Goal: Use online tool/utility: Use online tool/utility

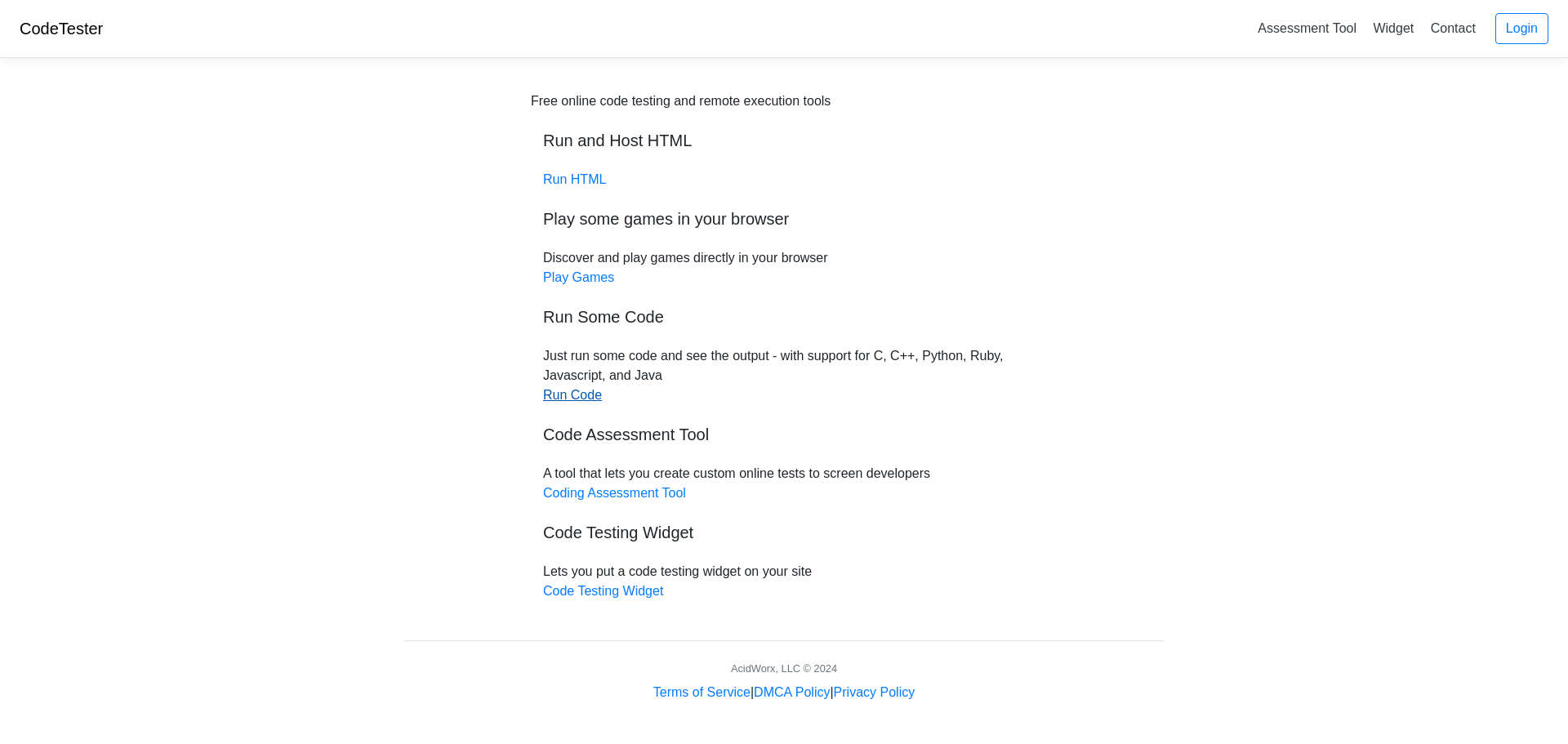
click at [590, 402] on link "Run Code" at bounding box center [573, 395] width 59 height 14
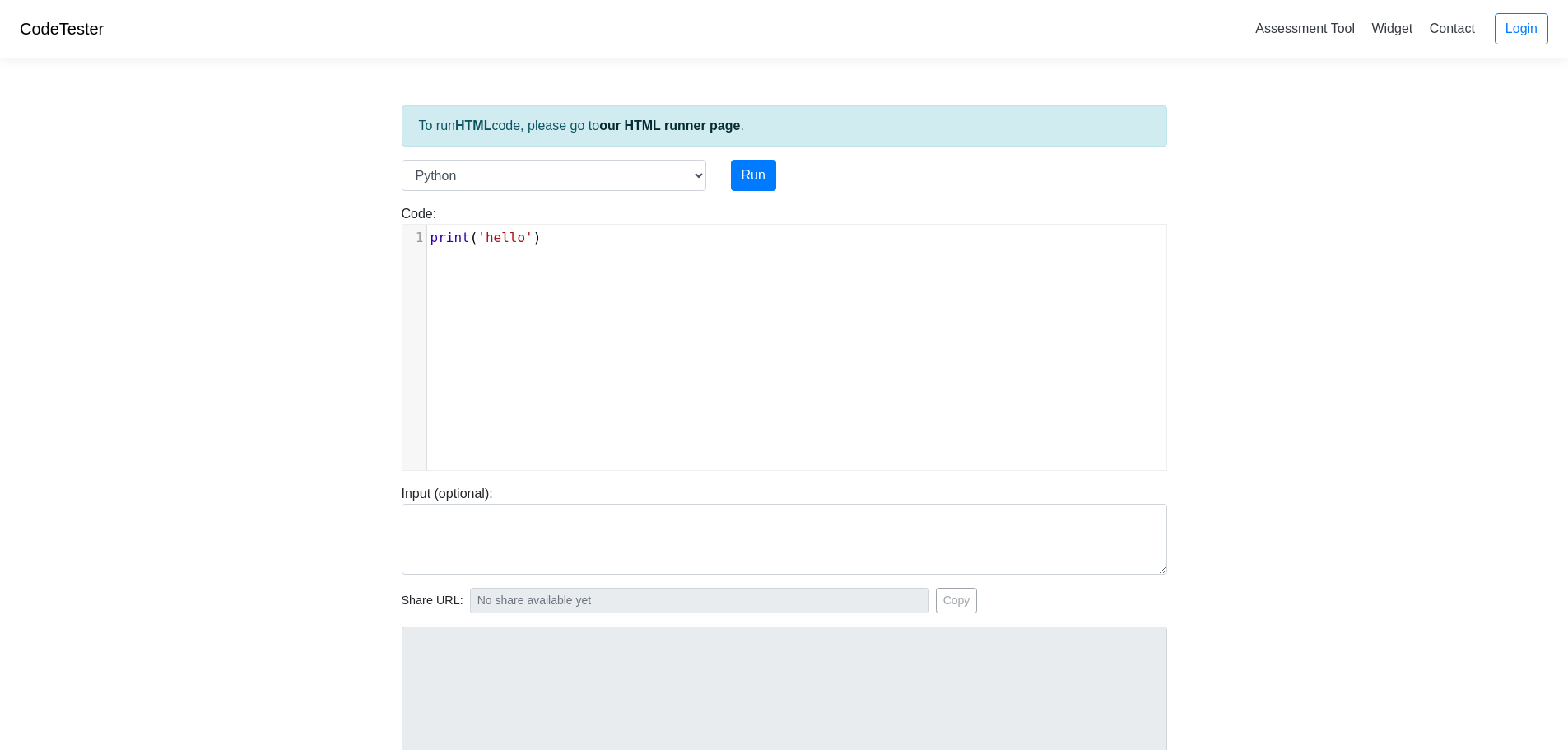
scroll to position [7, 0]
click at [558, 236] on pre "print ( 'hello' )" at bounding box center [803, 238] width 752 height 20
type textarea "print('hello')"
drag, startPoint x: 579, startPoint y: 249, endPoint x: 325, endPoint y: 214, distance: 256.4
click at [325, 214] on body "CodeTester Assessment Tool Widget Contact Login To run HTML code, please go to …" at bounding box center [784, 439] width 1568 height 879
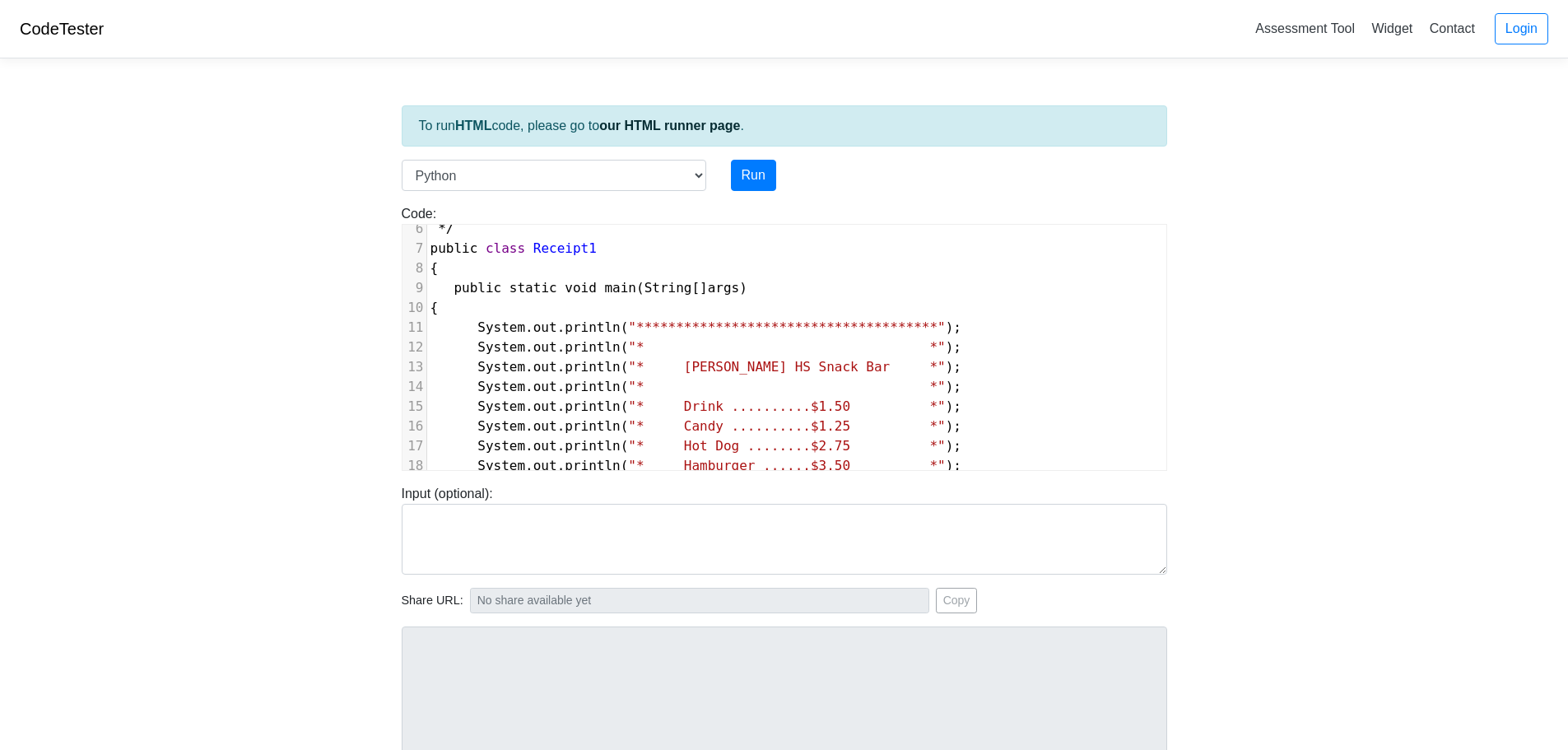
scroll to position [0, 0]
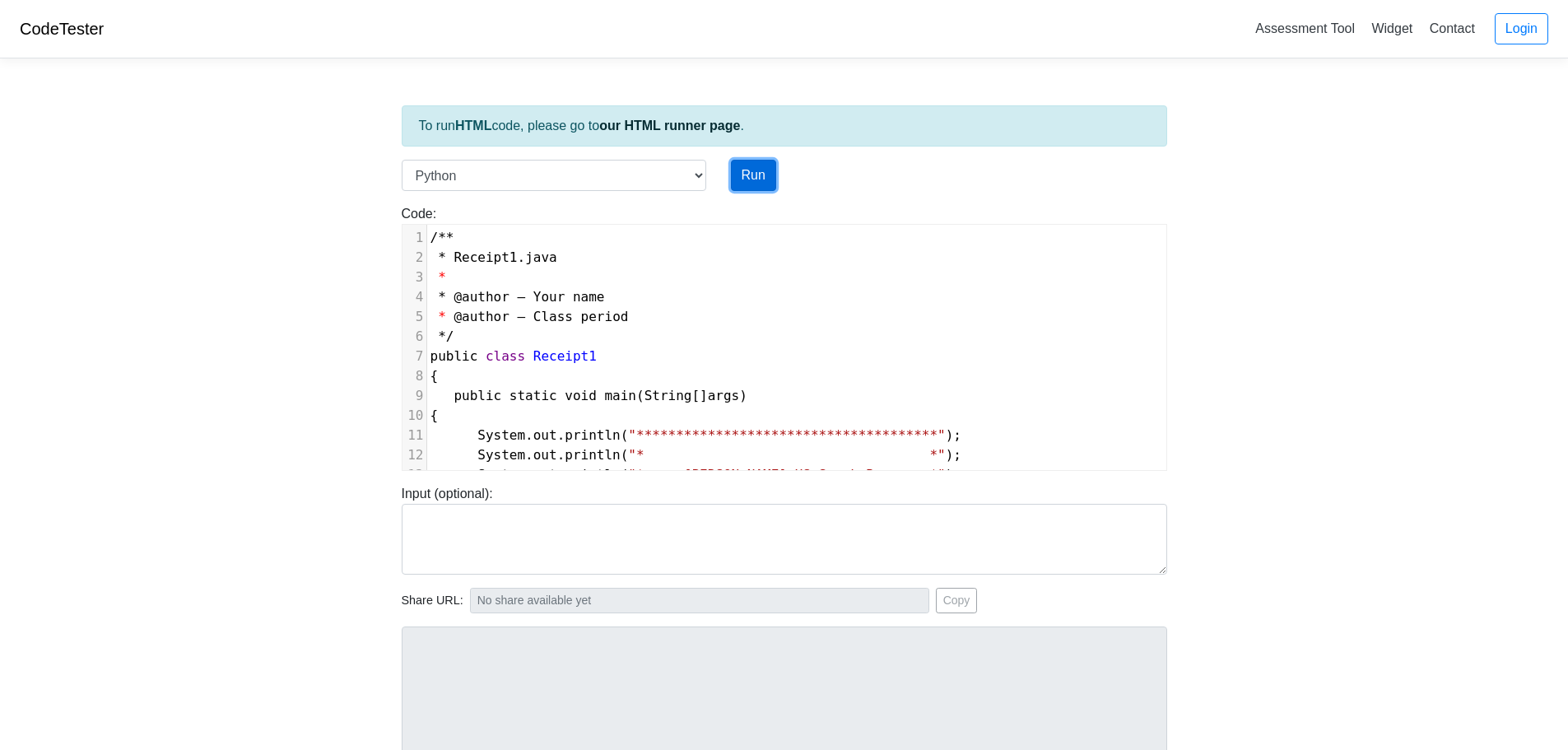
click at [740, 179] on button "Run" at bounding box center [754, 176] width 46 height 32
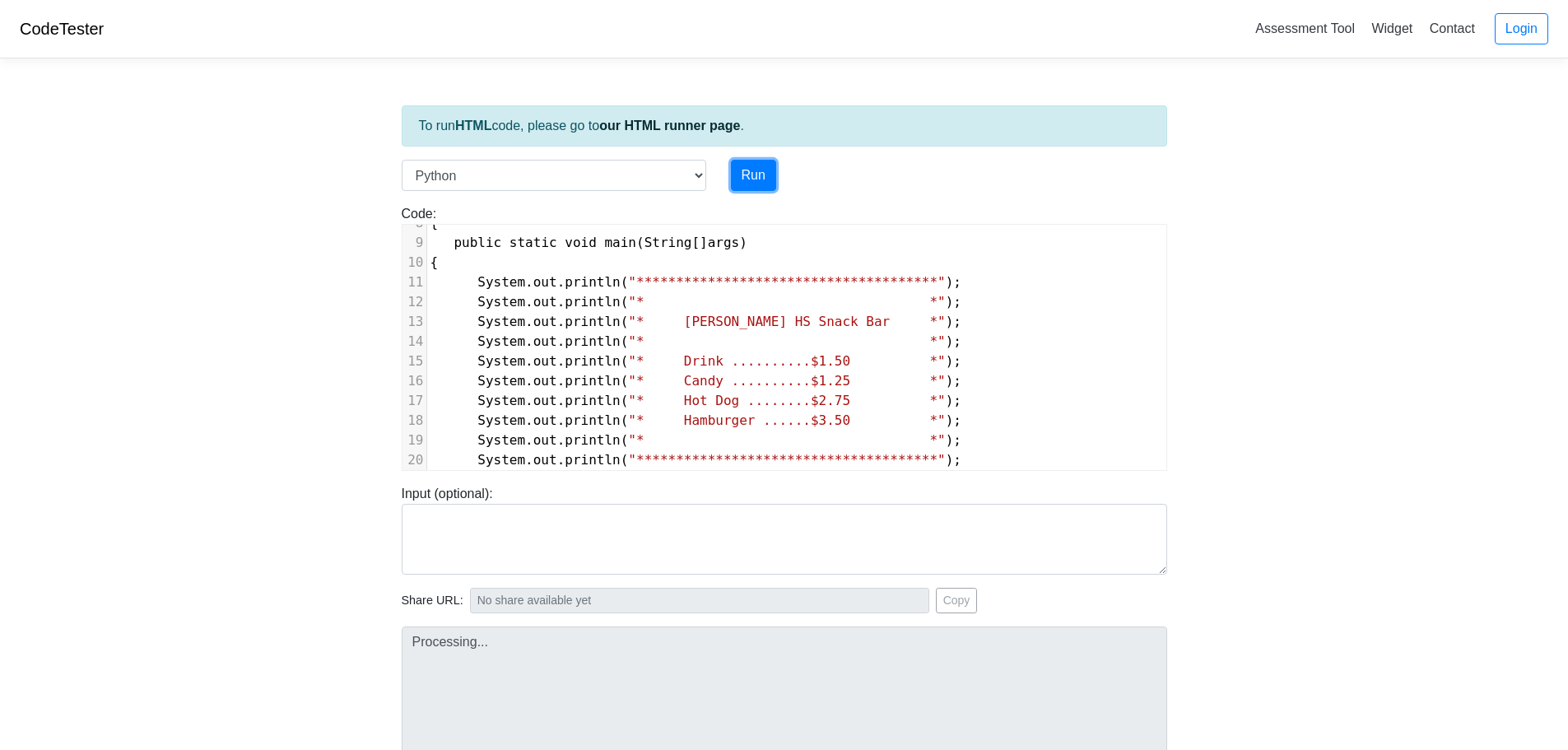
scroll to position [165, 0]
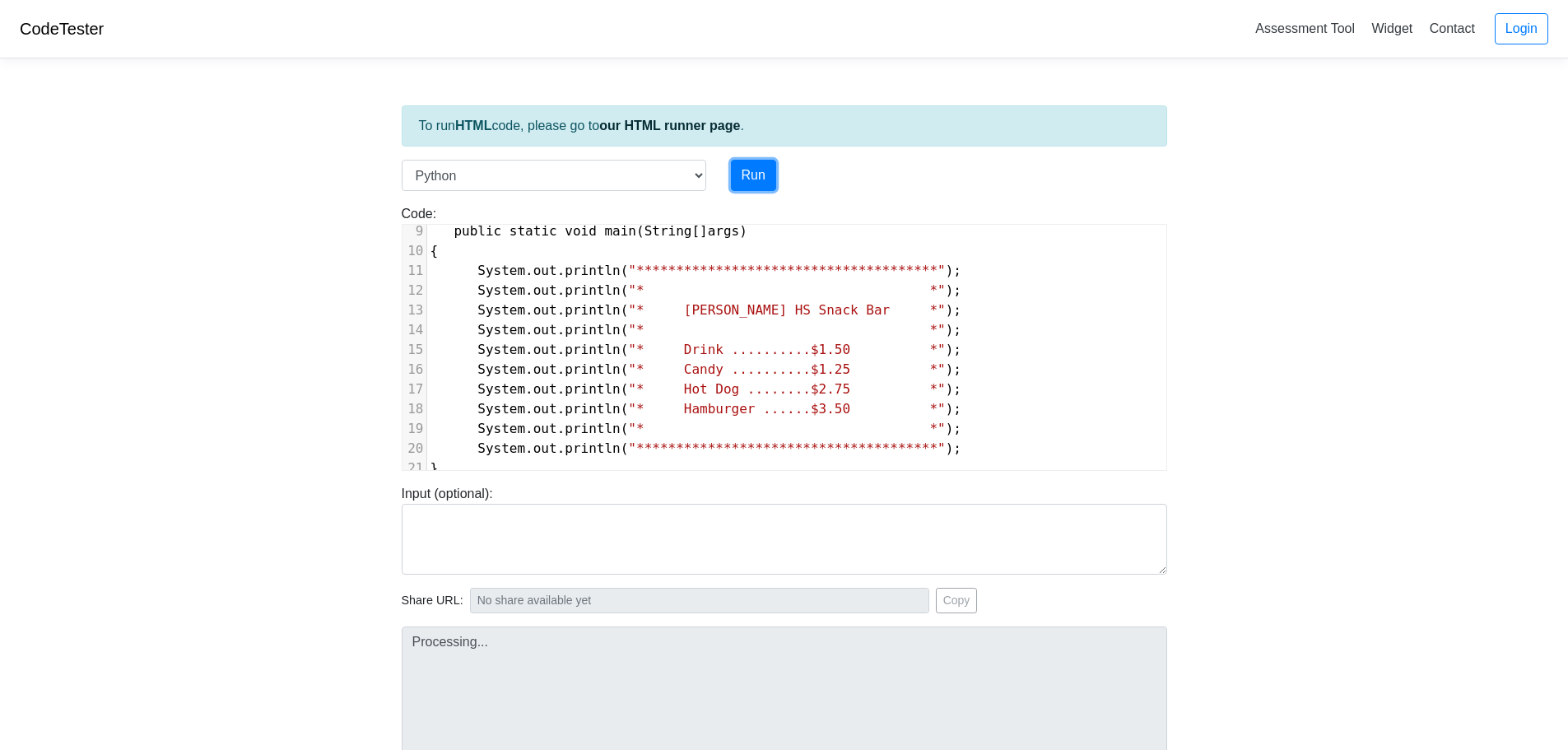
type input "[URL][DOMAIN_NAME]"
type textarea "Submission status: Runtime Error (NZEC) Stderr: File "script.py", line 1 /** ^ …"
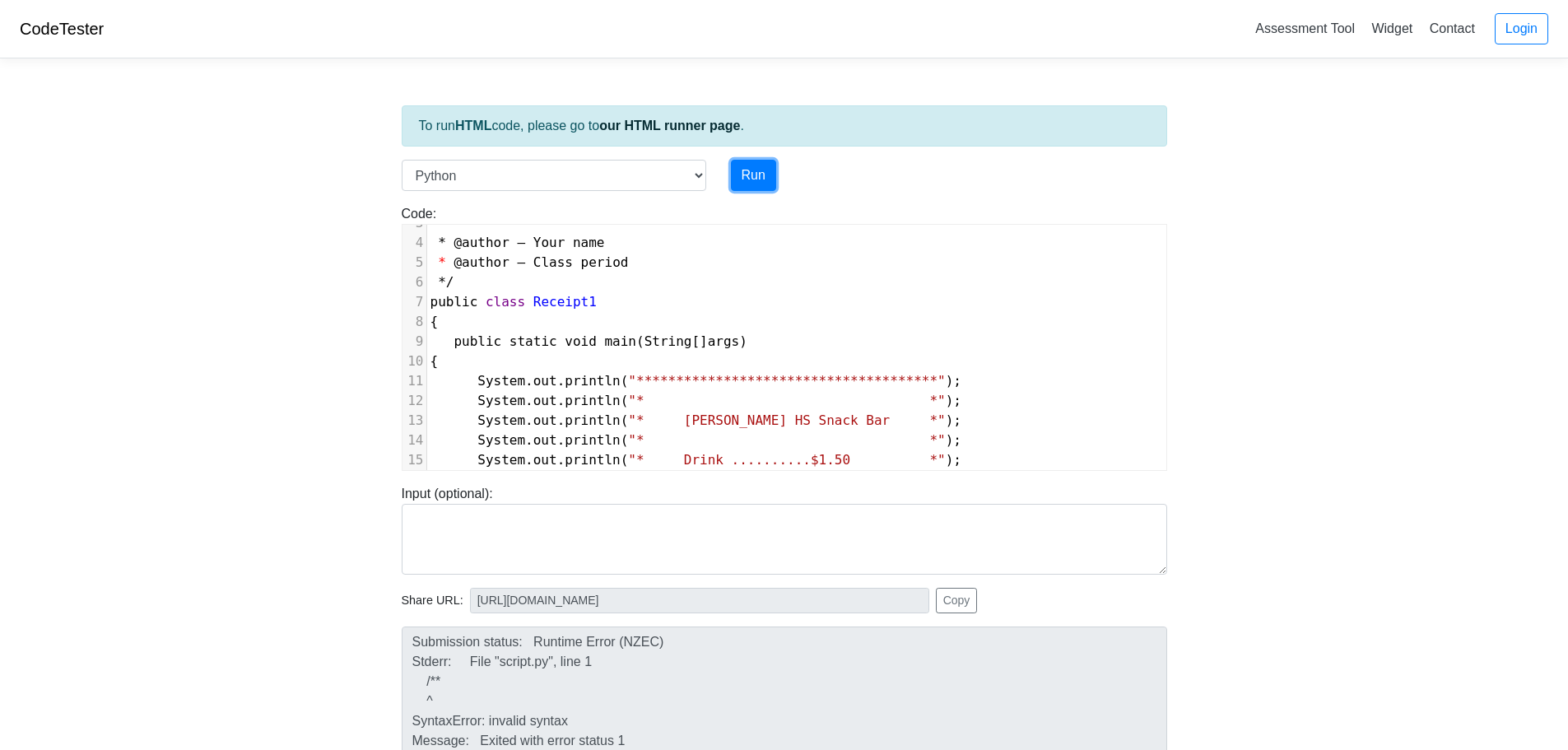
scroll to position [0, 0]
